Goal: Task Accomplishment & Management: Complete application form

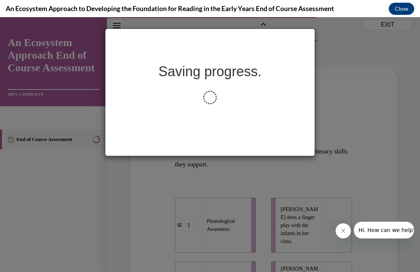
scroll to position [107, 0]
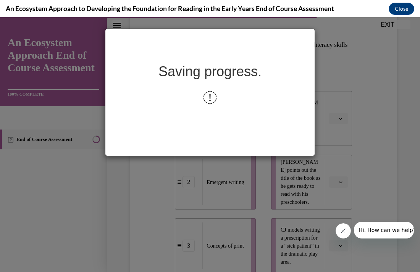
click at [203, 143] on div "Saving progress." at bounding box center [209, 92] width 209 height 127
click at [360, 128] on div "Saving progress." at bounding box center [210, 144] width 420 height 255
click at [402, 12] on button "Close" at bounding box center [401, 9] width 26 height 12
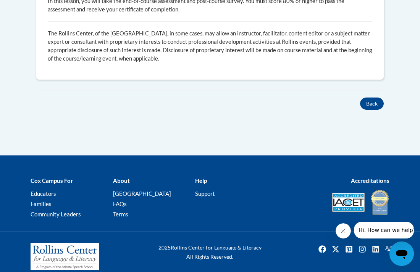
scroll to position [409, 0]
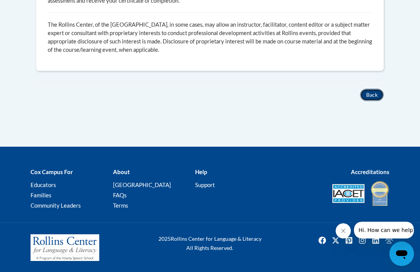
click at [364, 93] on button "Back" at bounding box center [372, 95] width 24 height 12
click at [372, 97] on button "Back" at bounding box center [372, 95] width 24 height 12
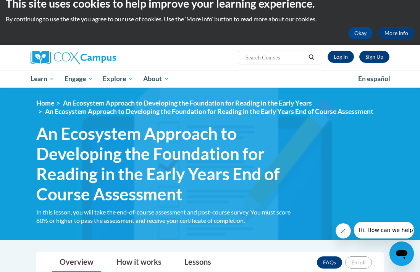
scroll to position [0, 0]
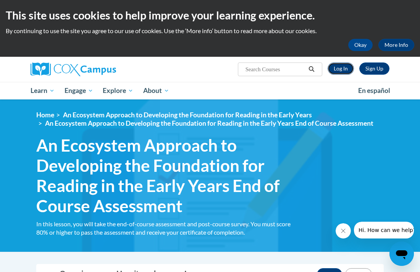
click at [348, 69] on link "Log In" at bounding box center [340, 69] width 26 height 12
